Goal: Communication & Community: Answer question/provide support

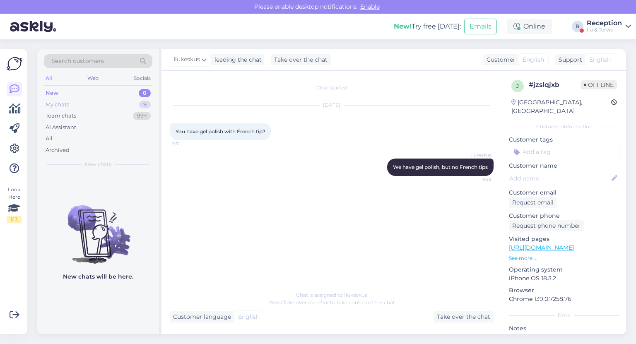
click at [93, 104] on div "My chats 9" at bounding box center [98, 105] width 109 height 12
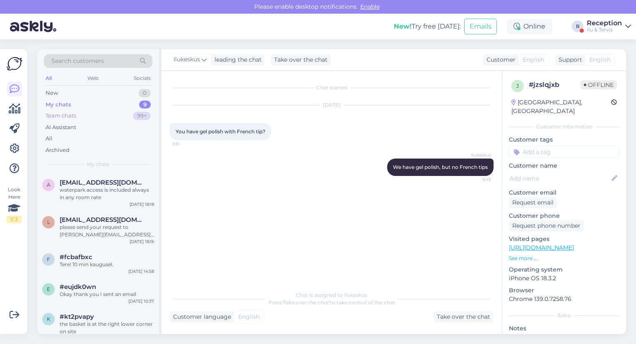
click at [76, 115] on div "Team chats" at bounding box center [61, 116] width 31 height 8
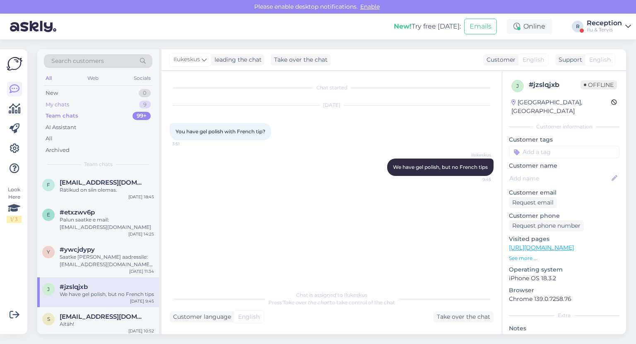
click at [83, 104] on div "My chats 9" at bounding box center [98, 105] width 109 height 12
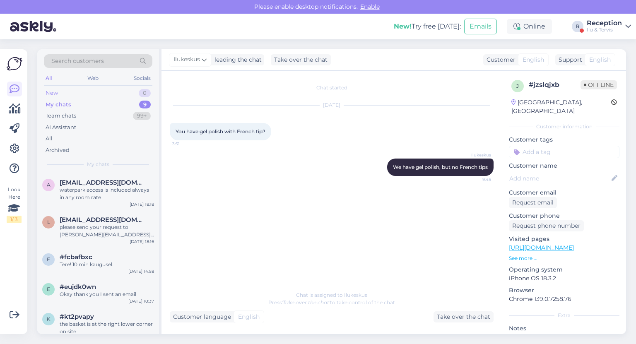
click at [73, 94] on div "New 0" at bounding box center [98, 93] width 109 height 12
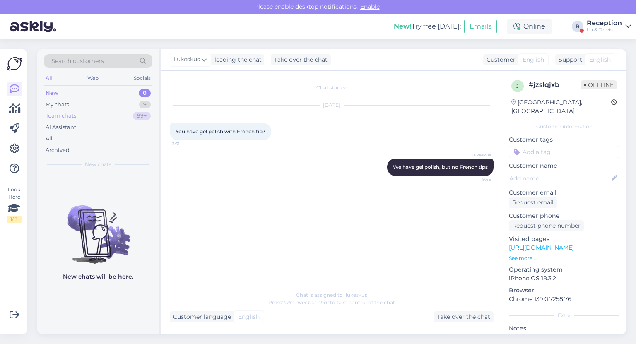
click at [73, 112] on div "Team chats" at bounding box center [61, 116] width 31 height 8
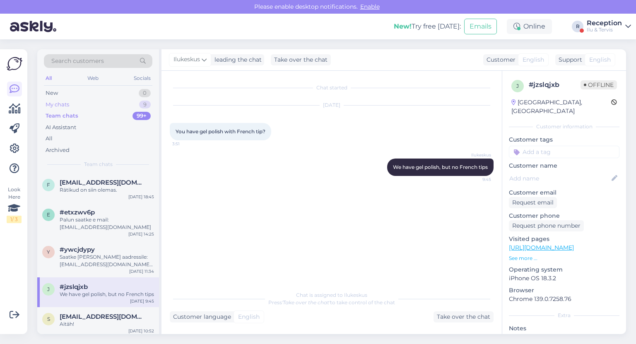
click at [83, 104] on div "My chats 9" at bounding box center [98, 105] width 109 height 12
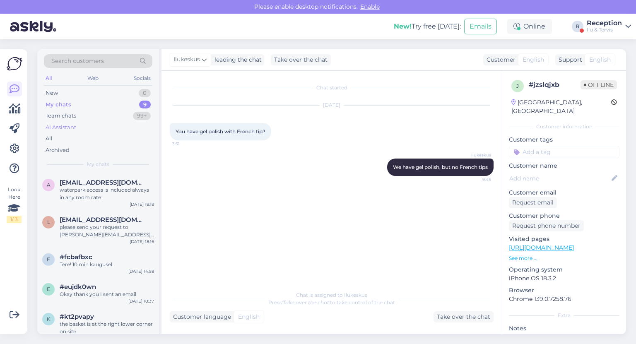
click at [90, 123] on div "AI Assistant" at bounding box center [98, 128] width 109 height 12
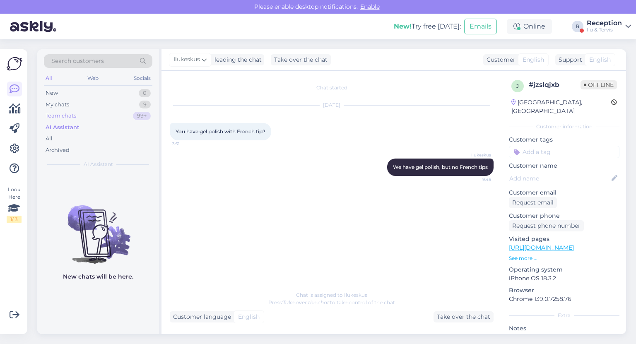
click at [87, 115] on div "Team chats 99+" at bounding box center [98, 116] width 109 height 12
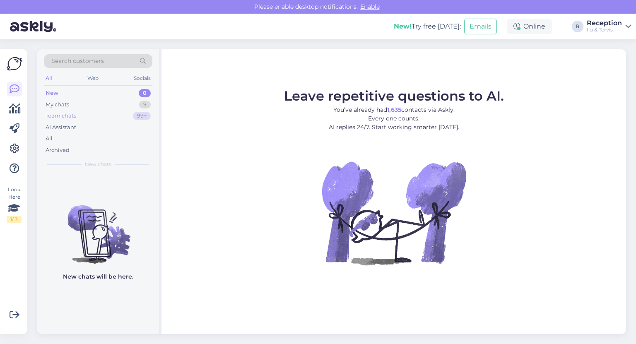
click at [78, 112] on div "Team chats 99+" at bounding box center [98, 116] width 109 height 12
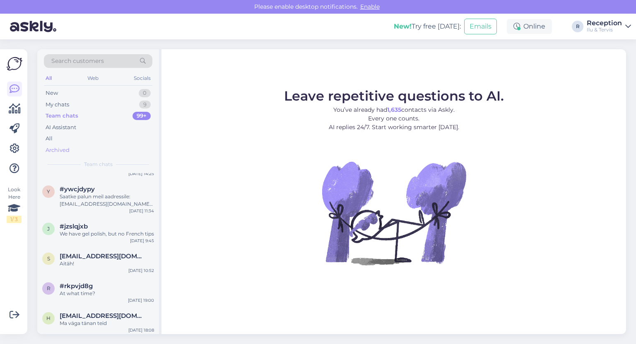
scroll to position [99, 0]
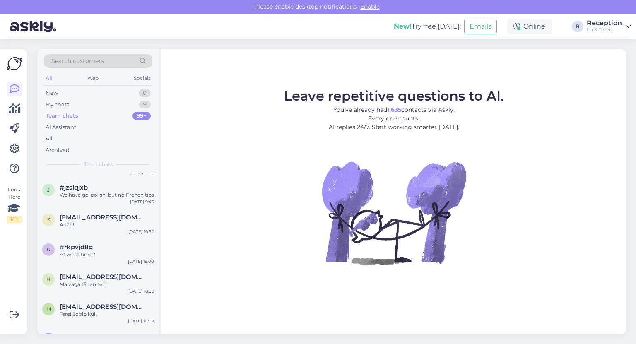
click at [99, 60] on span "Search customers" at bounding box center [77, 61] width 53 height 9
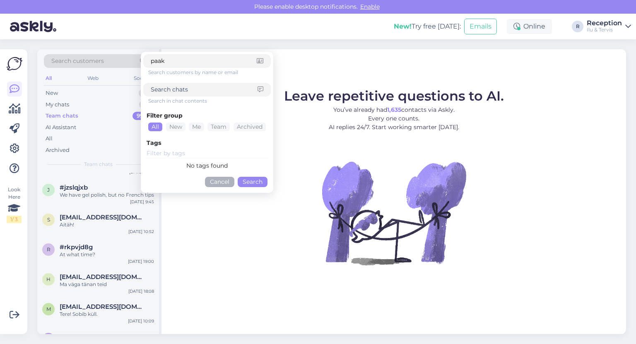
type input "paak"
click at [257, 181] on button "Search" at bounding box center [253, 182] width 30 height 10
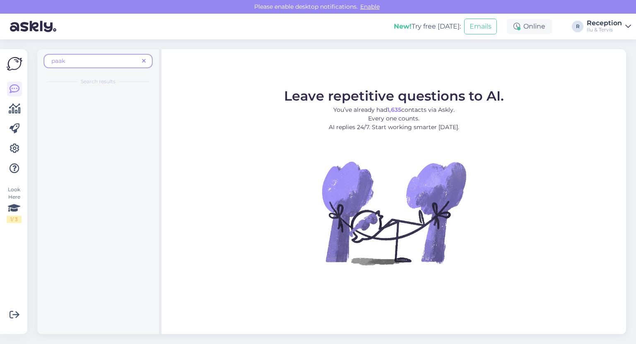
scroll to position [0, 0]
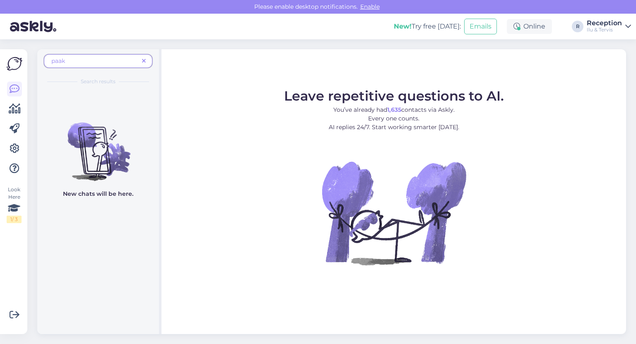
click at [149, 63] on div "paak" at bounding box center [98, 61] width 109 height 14
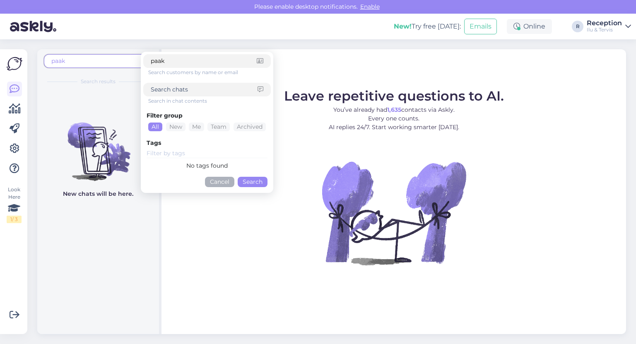
click at [227, 183] on button "Cancel" at bounding box center [219, 182] width 29 height 10
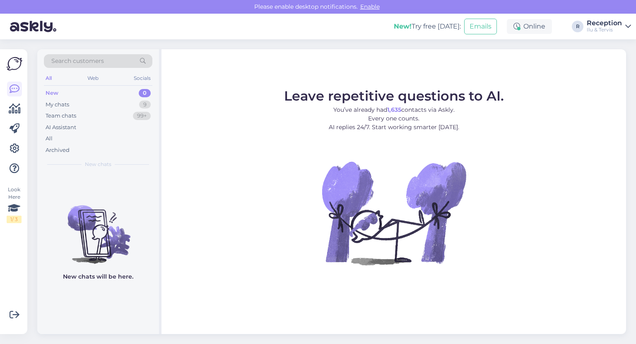
click at [69, 98] on div "New 0" at bounding box center [98, 93] width 109 height 12
click at [69, 108] on div "My chats 9" at bounding box center [98, 105] width 109 height 12
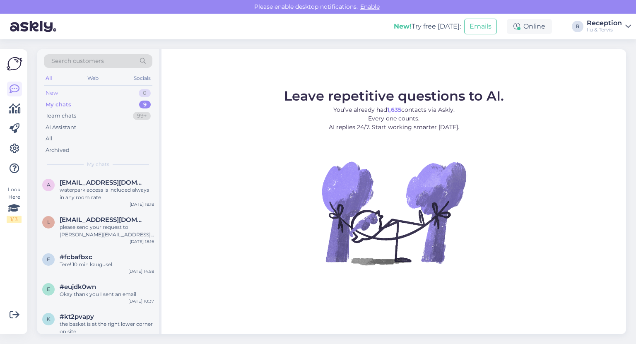
click at [76, 95] on div "New 0" at bounding box center [98, 93] width 109 height 12
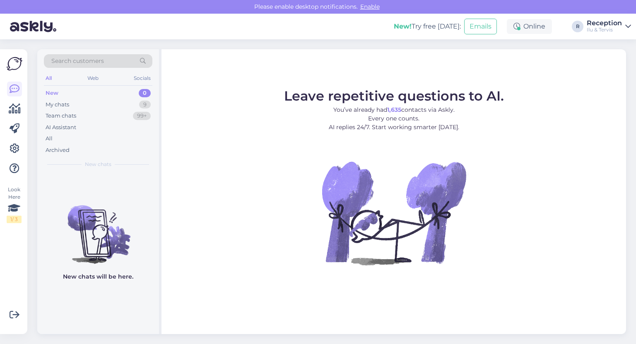
click at [610, 29] on div "Ilu & Tervis" at bounding box center [604, 30] width 35 height 7
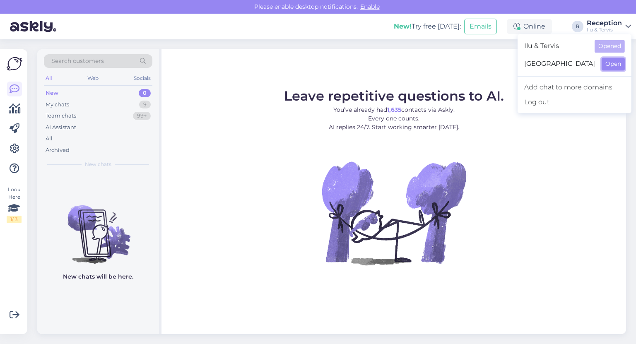
click at [608, 66] on button "Open" at bounding box center [613, 64] width 23 height 13
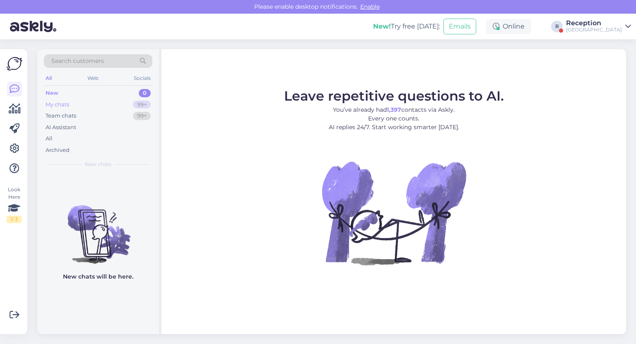
click at [81, 106] on div "My chats 99+" at bounding box center [98, 105] width 109 height 12
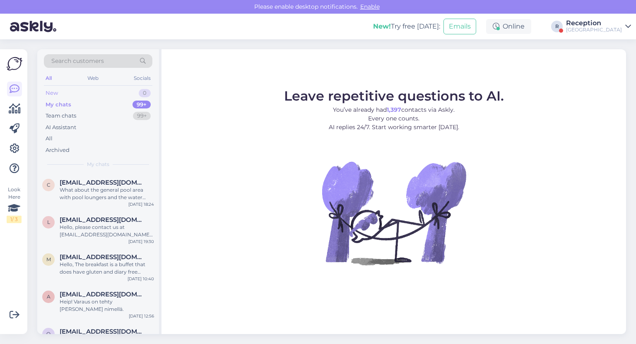
click at [60, 94] on div "New 0" at bounding box center [98, 93] width 109 height 12
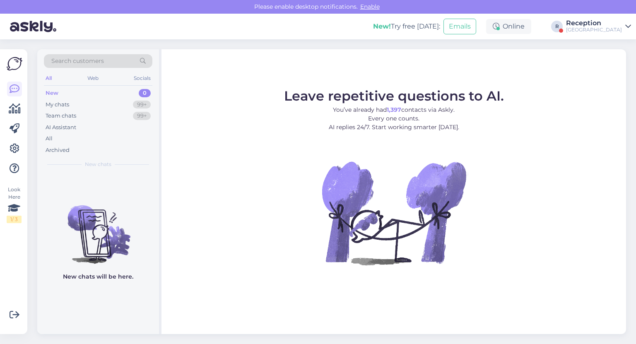
click at [621, 27] on div "[GEOGRAPHIC_DATA]" at bounding box center [594, 30] width 56 height 7
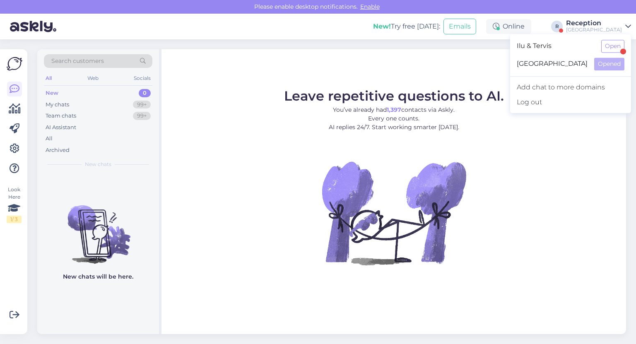
click at [336, 51] on div "Leave repetitive questions to AI. You’ve already had 1,397 contacts via Askly. …" at bounding box center [394, 191] width 465 height 285
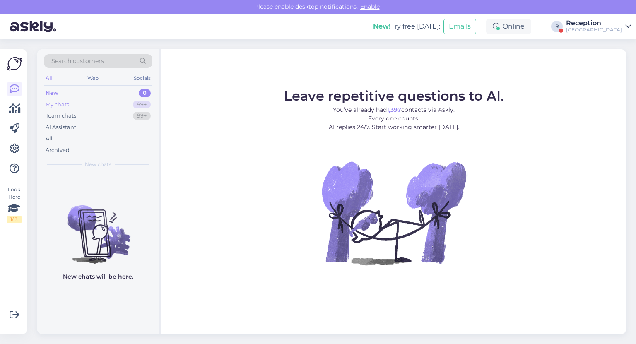
click at [99, 105] on div "My chats 99+" at bounding box center [98, 105] width 109 height 12
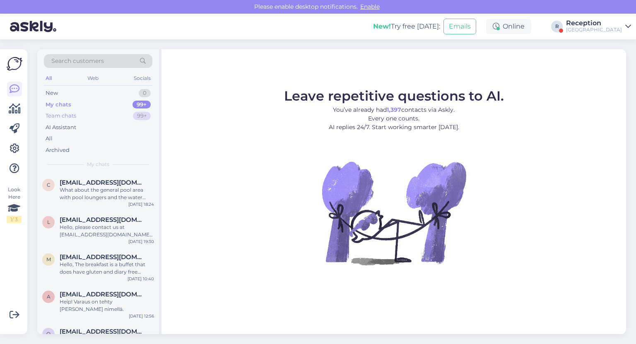
click at [82, 115] on div "Team chats 99+" at bounding box center [98, 116] width 109 height 12
click at [76, 93] on div "New 0" at bounding box center [98, 93] width 109 height 12
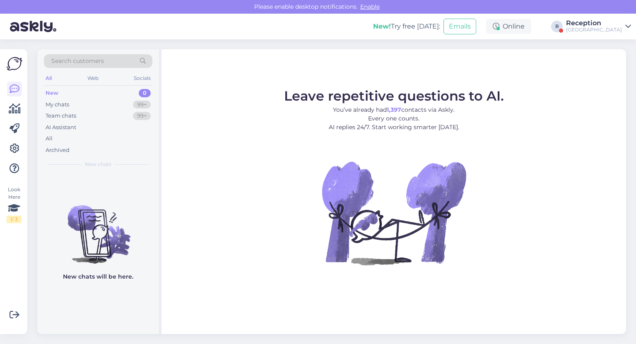
click at [623, 31] on link "Reception [GEOGRAPHIC_DATA]" at bounding box center [598, 26] width 65 height 13
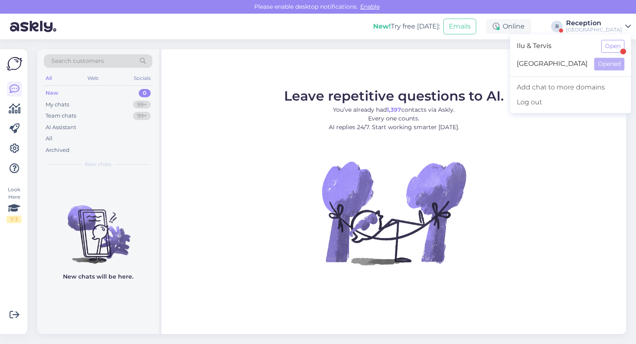
click at [467, 53] on div "Leave repetitive questions to AI. You’ve already had 1,397 contacts via Askly. …" at bounding box center [394, 191] width 465 height 285
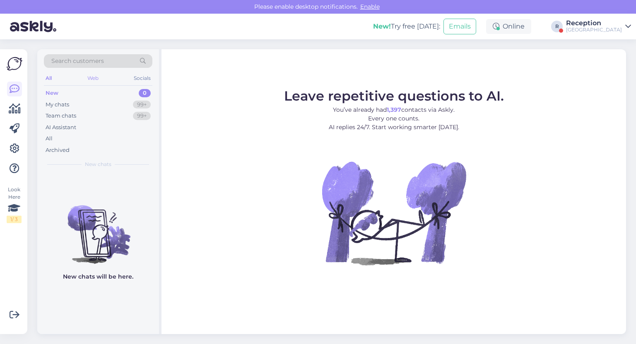
click at [96, 75] on div "Web" at bounding box center [93, 78] width 15 height 11
click at [140, 85] on div "All Web Socials" at bounding box center [98, 79] width 109 height 13
click at [143, 80] on div "Socials" at bounding box center [142, 78] width 20 height 11
click at [47, 77] on div "All" at bounding box center [49, 78] width 10 height 11
click at [88, 102] on div "My chats 99+" at bounding box center [98, 105] width 109 height 12
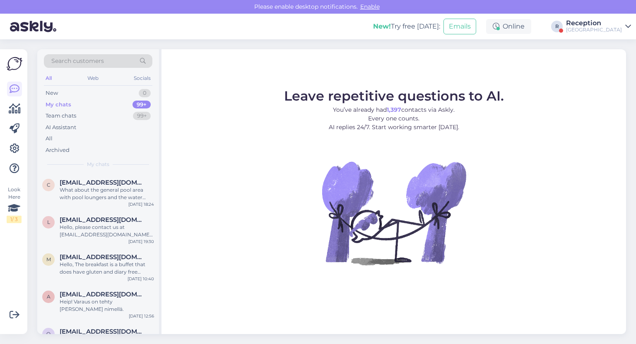
click at [97, 63] on span "Search customers" at bounding box center [77, 61] width 53 height 9
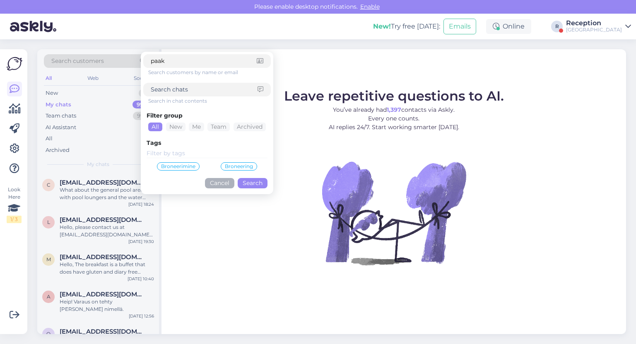
type input "paak"
click at [254, 185] on button "Search" at bounding box center [253, 183] width 30 height 10
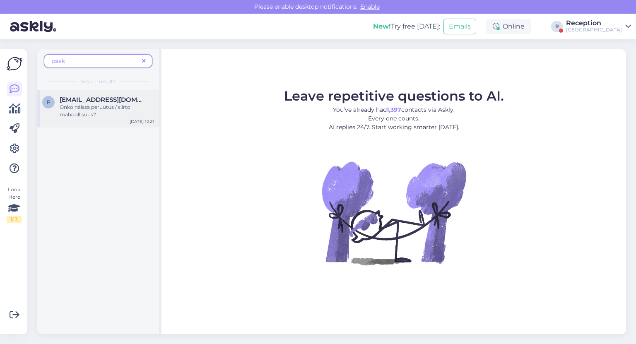
click at [115, 116] on div "Onko näissä peruutus / siirto mahdollisuus?" at bounding box center [107, 111] width 94 height 15
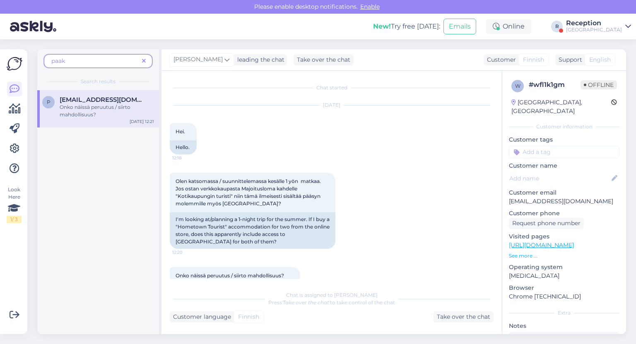
scroll to position [28, 0]
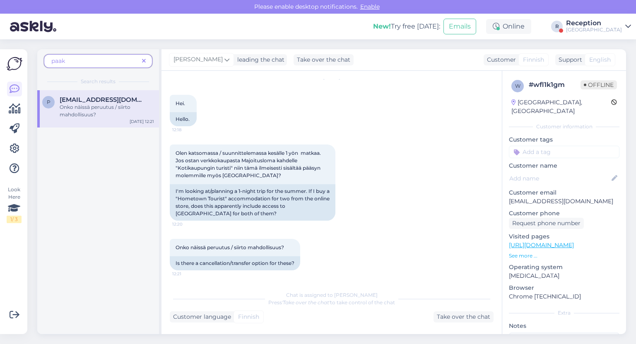
click at [147, 61] on span at bounding box center [144, 61] width 10 height 9
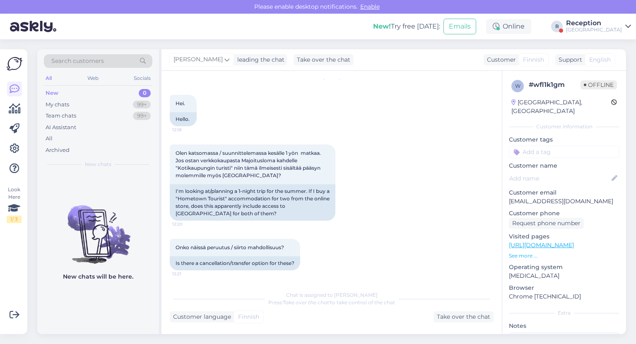
click at [94, 61] on span "Search customers" at bounding box center [77, 61] width 53 height 9
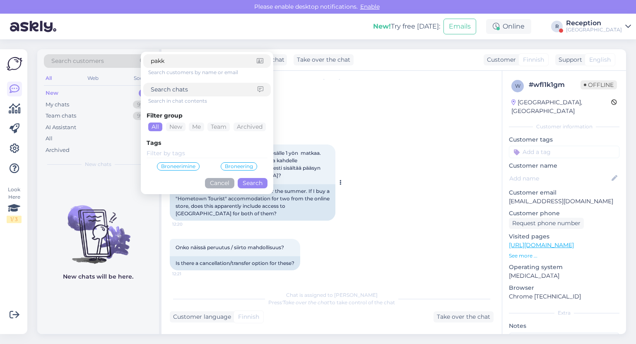
type input "pakk"
click at [249, 186] on button "Search" at bounding box center [253, 183] width 30 height 10
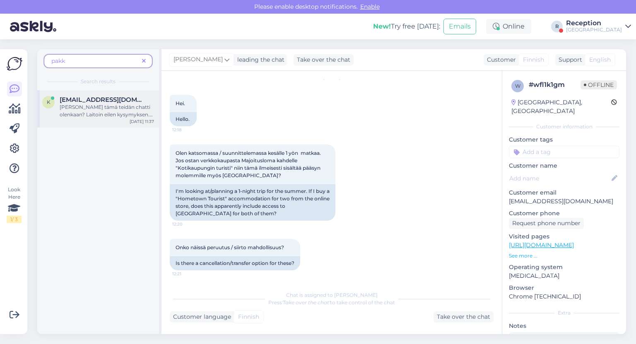
click at [111, 112] on div "[PERSON_NAME] tämä teidän chatti olenkaan? Laitoin eilen kysymyksen. Myös sähkö…" at bounding box center [107, 111] width 94 height 15
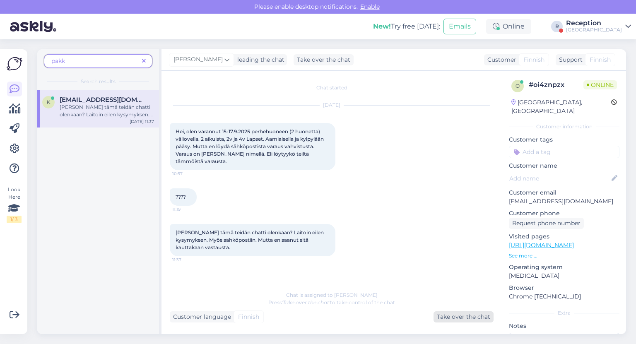
click at [448, 314] on div "Take over the chat" at bounding box center [464, 317] width 60 height 11
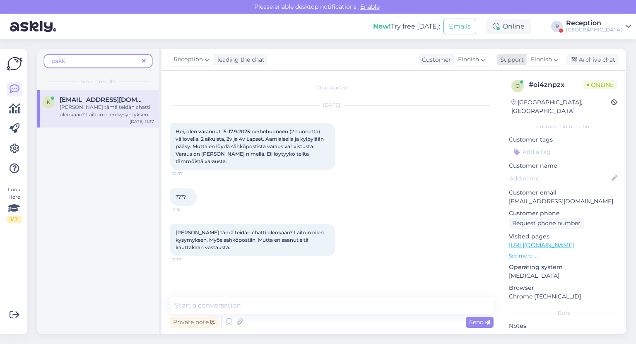
click at [534, 60] on span "Finnish" at bounding box center [541, 59] width 21 height 9
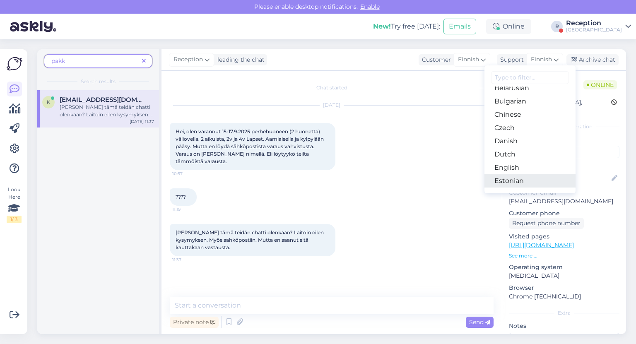
scroll to position [33, 0]
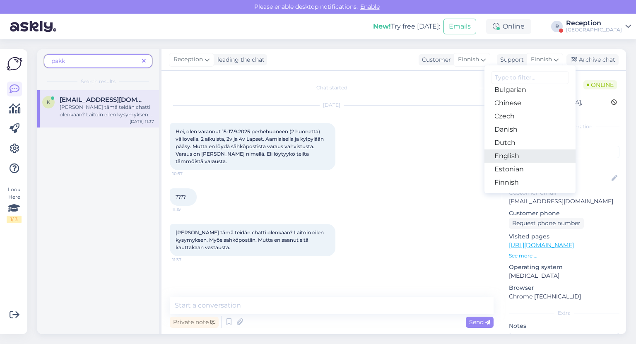
click at [514, 152] on link "English" at bounding box center [530, 156] width 91 height 13
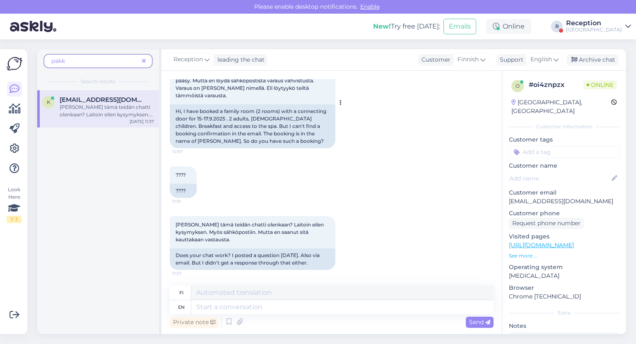
scroll to position [66, 0]
click at [226, 300] on textarea at bounding box center [342, 293] width 302 height 14
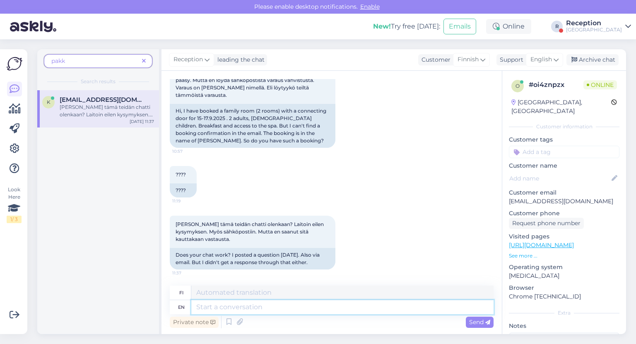
click at [219, 307] on textarea at bounding box center [342, 307] width 302 height 14
type textarea "Hello."
type textarea "Hei."
type textarea "Hello. Yes"
type textarea "Hei. [GEOGRAPHIC_DATA]"
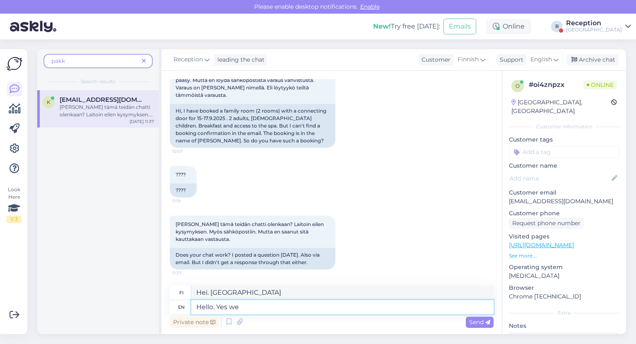
type textarea "Hello. Yes we d"
type textarea "Hei. Kyllä me"
type textarea "Hello. Yes we do"
type textarea "Hei. [GEOGRAPHIC_DATA]."
type textarea "Hello. Yes we do have t"
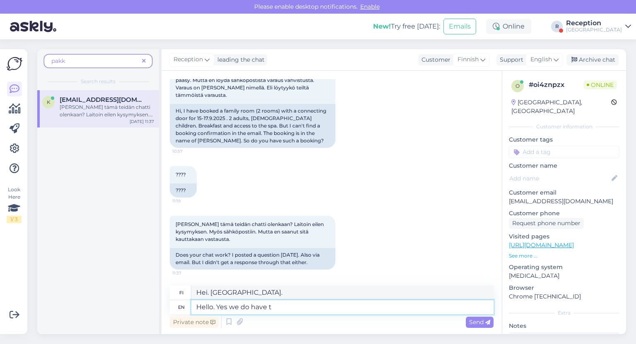
type textarea "Hei. [GEOGRAPHIC_DATA], meillä on"
type textarea "Hello. Yes we do have the reservation"
type textarea "Hei. [GEOGRAPHIC_DATA], meillä on varaus."
type textarea "Hello. Yes we do have the reservation. Apologies f"
type textarea "Hei. [GEOGRAPHIC_DATA], meillä on varaus. Pahoittelut."
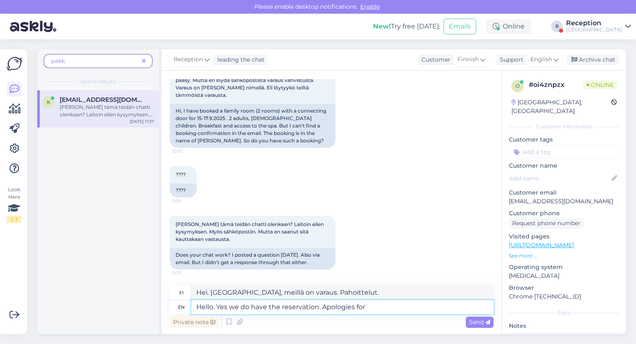
type textarea "Hello. Yes we do have the reservation. Apologies for t"
type textarea "Hei. [GEOGRAPHIC_DATA], meillä on varaus. Pahoittelut siitä."
type textarea "Hello. Yes we do have the reservation. Apologies for the d"
type textarea "Hei. [GEOGRAPHIC_DATA], meillä on varaus. Pahoittelemme tästä."
type textarea "Hello. Yes we do have the reservation. Apologies for the delayed r"
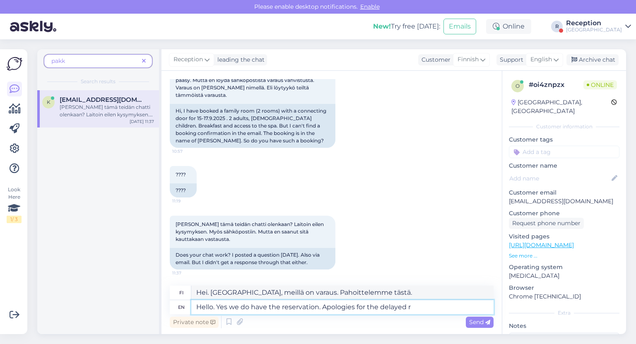
type textarea "Hei. [GEOGRAPHIC_DATA], meillä on varaus. Pahoittelemme viivästystä."
type textarea "Hello. Yes we do have the reservation. Apologies for the delayed response."
type textarea "Hei. [GEOGRAPHIC_DATA], meillä on varaus. Pahoittelemme viivästynyttä vastausta."
type textarea "Hello. Yes we do have the reservation. Apologies for the delayed response."
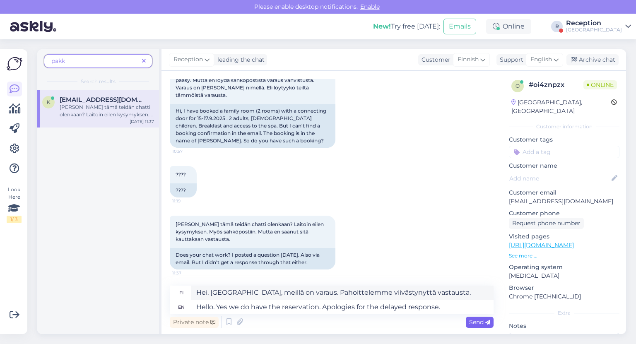
click at [468, 322] on div "Send" at bounding box center [480, 322] width 28 height 11
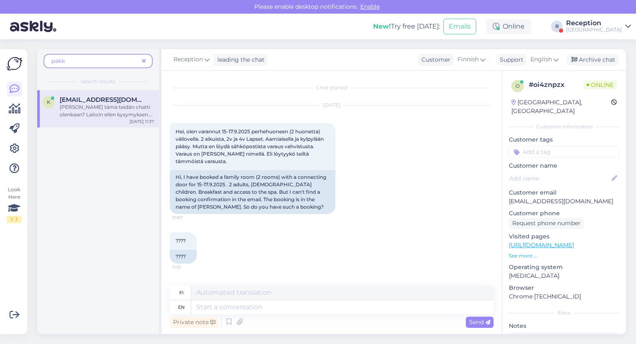
scroll to position [131, 0]
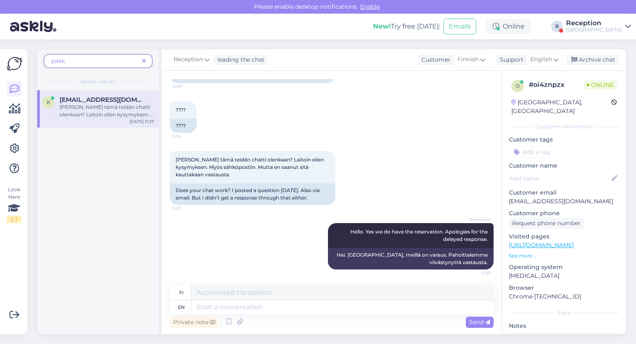
click at [140, 60] on span at bounding box center [144, 61] width 10 height 9
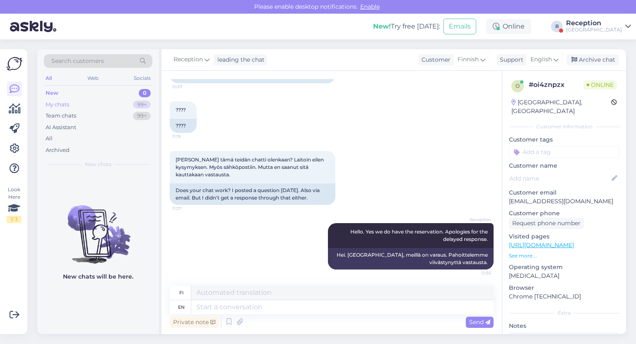
click at [67, 106] on div "My chats" at bounding box center [58, 105] width 24 height 8
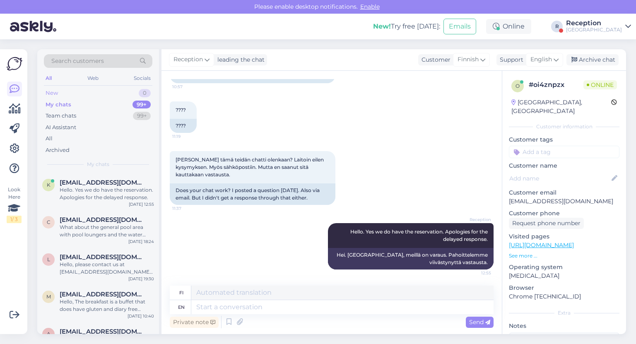
click at [70, 94] on div "New 0" at bounding box center [98, 93] width 109 height 12
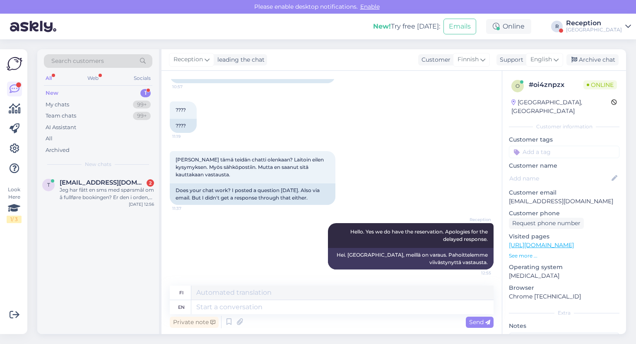
drag, startPoint x: 604, startPoint y: 193, endPoint x: 509, endPoint y: 193, distance: 94.5
click at [509, 197] on p "[EMAIL_ADDRESS][DOMAIN_NAME]" at bounding box center [564, 201] width 111 height 9
copy p "[EMAIL_ADDRESS][DOMAIN_NAME]"
click at [79, 201] on div "Jeg har fått en sms med spørsmål om å fullføre bookingen? Er den i orden, eller…" at bounding box center [107, 193] width 94 height 15
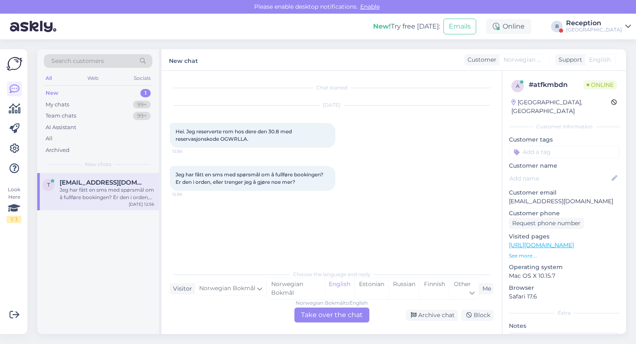
click at [336, 317] on div "Norwegian Bokmål to English Take over the chat" at bounding box center [332, 315] width 75 height 15
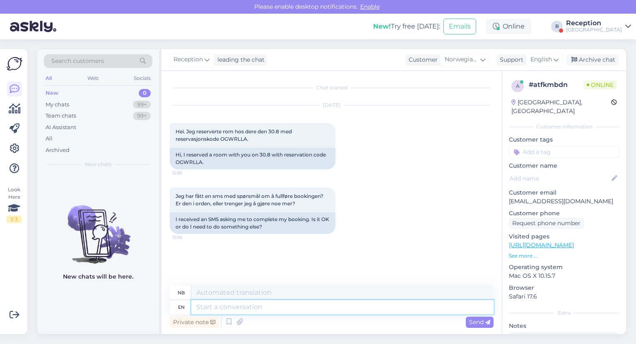
click at [210, 308] on textarea at bounding box center [342, 307] width 302 height 14
type textarea "Hello."
type textarea "Hallo."
type textarea "Hello. Everything"
type textarea "Hallo. Alt."
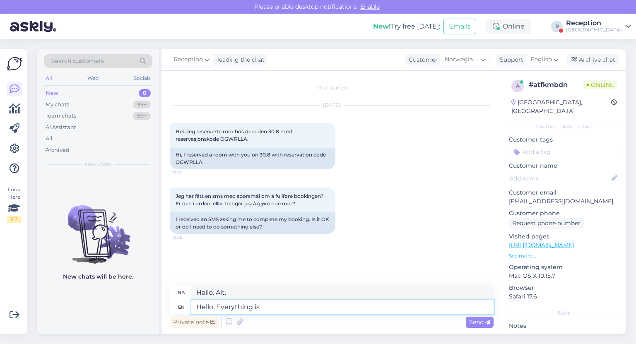
type textarea "Hello. Everything is"
type textarea "Hallo. Alt er"
type textarea "Hello. Everything is okay"
type textarea "Hallo. Alt er i orden."
type textarea "Hello. Everything is okay with t"
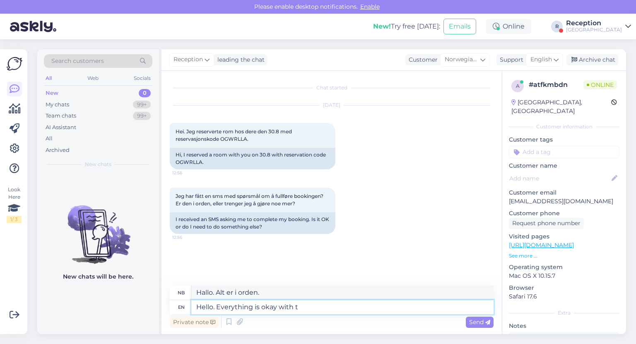
type textarea "Hallo. Alt er i orden med"
type textarea "Hello. Everything is okay with the booking."
type textarea "Hallo. Alt er i orden med bestillingen."
type textarea "Hello. Everything is okay with the booking. You d"
type textarea "Hallo. Alt er i orden med bestillingen. Du"
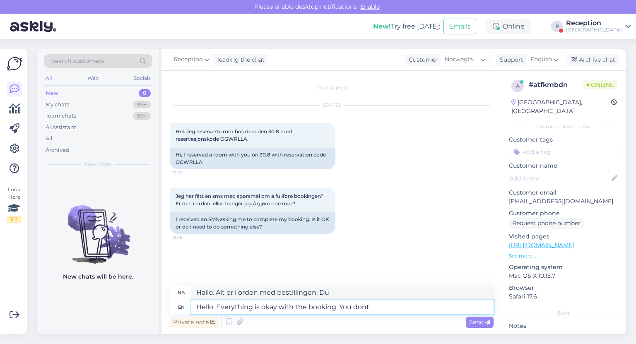
type textarea "Hello. Everything is okay with the booking. You dont"
type textarea "Hallo. Alt er i orden med bestillingen. Du gjør ikke det."
type textarea "Hello. Everything is okay with the booking. You dont need"
type textarea "Hallo. Alt er i orden med bestillingen. Du trenger ikke"
type textarea "Hello. Everything is okay with the booking. You dont need to"
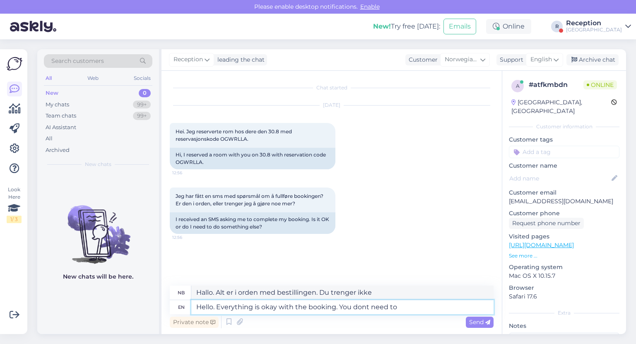
type textarea "Hallo. Alt er i orden med bestillingen. Du trenger ikke å"
type textarea "Hello. Everything is okay with the booking. You dont need to do"
type textarea "Hallo. Alt er i orden med bestillingen. Du trenger ikke å gjøre det."
type textarea "Hello. Everything is okay with the booking. You dont need to do anything e"
type textarea "Hallo. Alt er i orden med bestillingen. Du trenger ikke å gjøre noe."
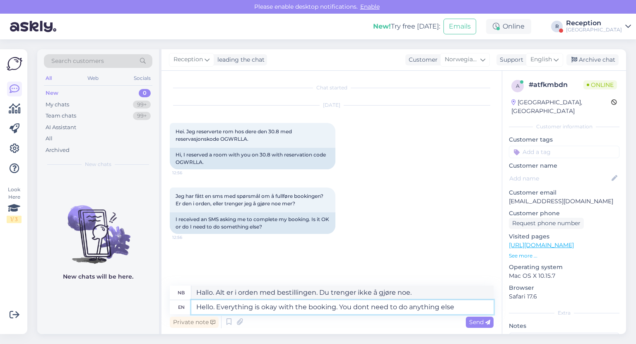
type textarea "Hello. Everything is okay with the booking. You dont need to do anything else."
type textarea "Hallo. Alt er i orden med bestillingen. Du trenger ikke å gjøre noe mer."
click at [366, 307] on textarea "Hello. Everything is okay with the booking. You dont need to do anything else." at bounding box center [342, 307] width 302 height 14
click at [370, 309] on textarea "Hello. Everything is okay with the booking. You don´t need to do anything else." at bounding box center [342, 307] width 302 height 14
click at [367, 307] on textarea "Hello. Everything is okay with the booking. You don´t need to do anything else." at bounding box center [342, 307] width 302 height 14
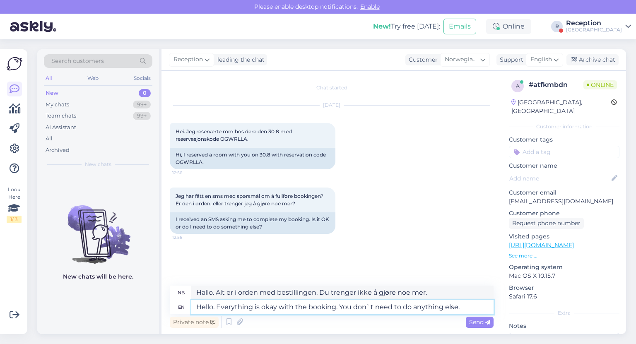
click at [466, 308] on textarea "Hello. Everything is okay with the booking. You don`t need to do anything else." at bounding box center [342, 307] width 302 height 14
type textarea "Hello. Everything is okay with the booking. You don`t need to do anything else."
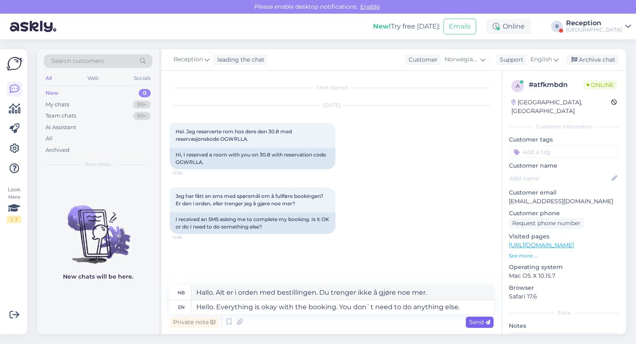
click at [470, 323] on span "Send" at bounding box center [479, 322] width 21 height 7
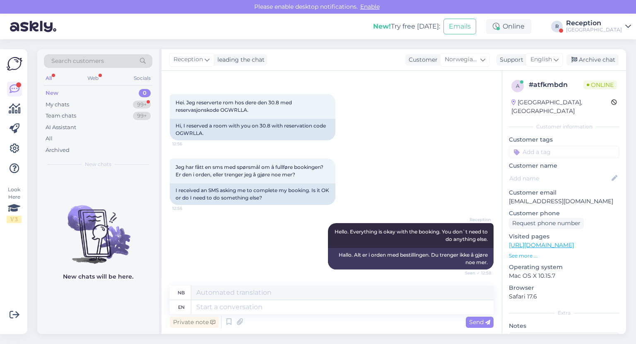
scroll to position [94, 0]
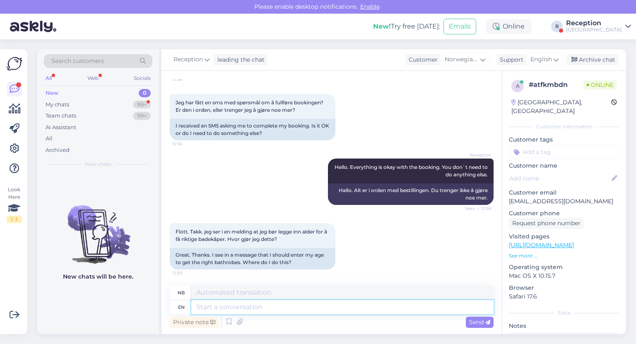
click at [242, 308] on textarea at bounding box center [342, 307] width 302 height 14
type textarea "H"
type textarea "That"
type textarea "At"
type textarea "That is not"
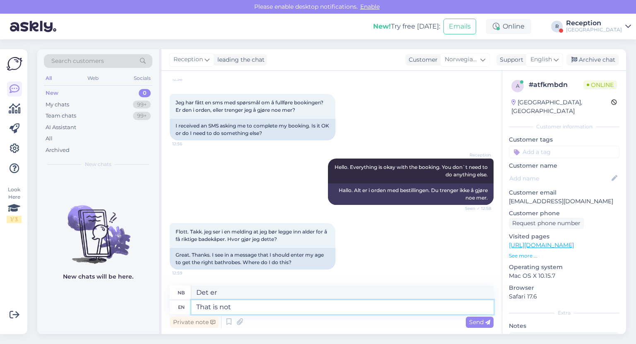
type textarea "Det er ikke"
type textarea "That is not necessary"
type textarea "Det er ikke nødvendig"
type textarea "That is not necessary, w"
type textarea "Det er ikke nødvendig,"
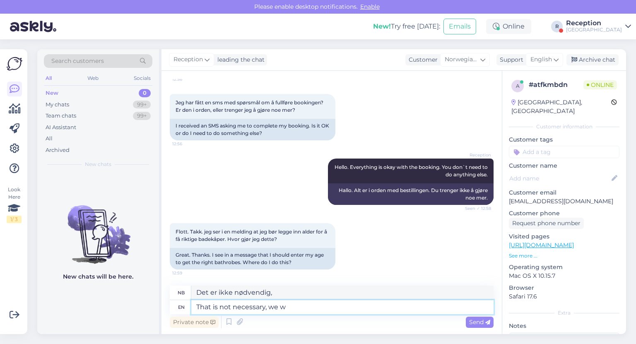
type textarea "That is not necessary, we wi"
type textarea "Det er ikke nødvendig, vi"
type textarea "That is not necessary, we will"
type textarea "Det er ikke nødvendig, vi vil"
type textarea "That is not necessary, we will get t"
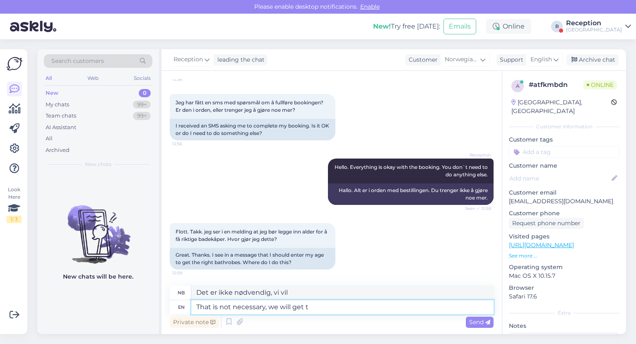
type textarea "Det er ikke nødvendig, vi får det"
type textarea "That is not necessary, we will get thge"
type textarea "Det er ikke nødvendig, vi skal få tak i det"
type textarea "That is not necessary, we will get the inf"
type textarea "Det er ikke nødvendig, vi får"
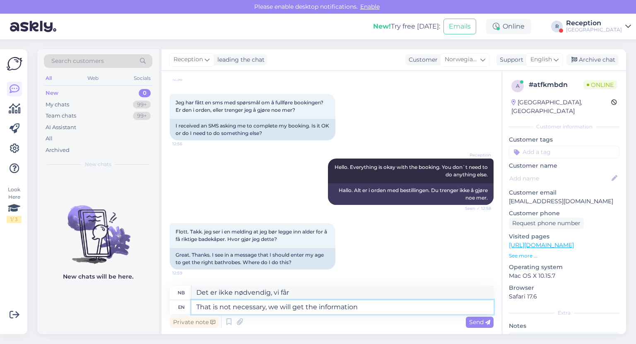
type textarea "That is not necessary, we will get the information f"
type textarea "Det er ikke nødvendig, vi skal få informasjonen"
type textarea "That is not necessary, we will get the information from the"
type textarea "Det er ikke nødvendig, vi vil få informasjonen fra"
type textarea "That is not necessary, we will get the information from the reservations"
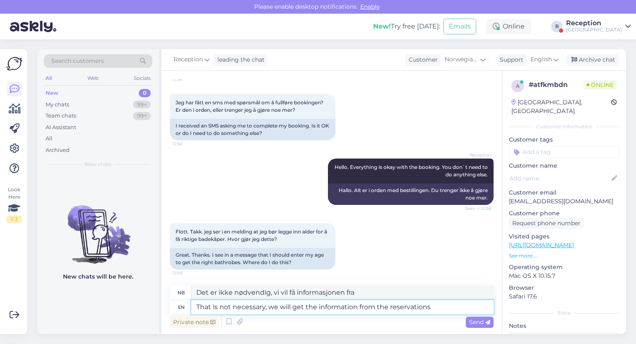
type textarea "Det er ikke nødvendig, vi får informasjonen fra reservasjonene"
type textarea "That is not necessary, we will get the information from the reservations."
type textarea "Det er ikke nødvendig, vi får informasjonen fra reservasjonene."
type textarea "That is not necessary, we will get the information from the reservations."
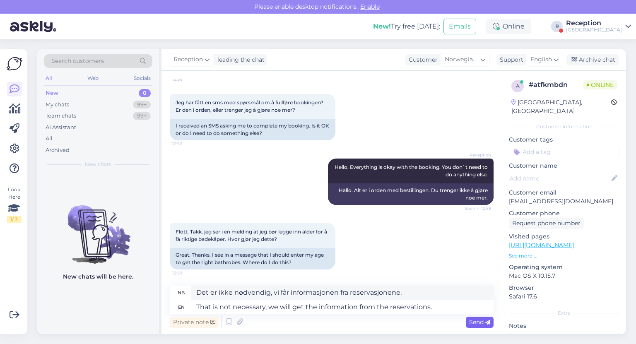
click at [479, 320] on span "Send" at bounding box center [479, 322] width 21 height 7
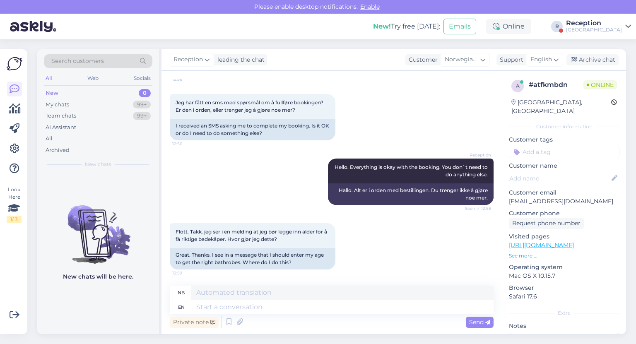
scroll to position [158, 0]
